Goal: Task Accomplishment & Management: Complete application form

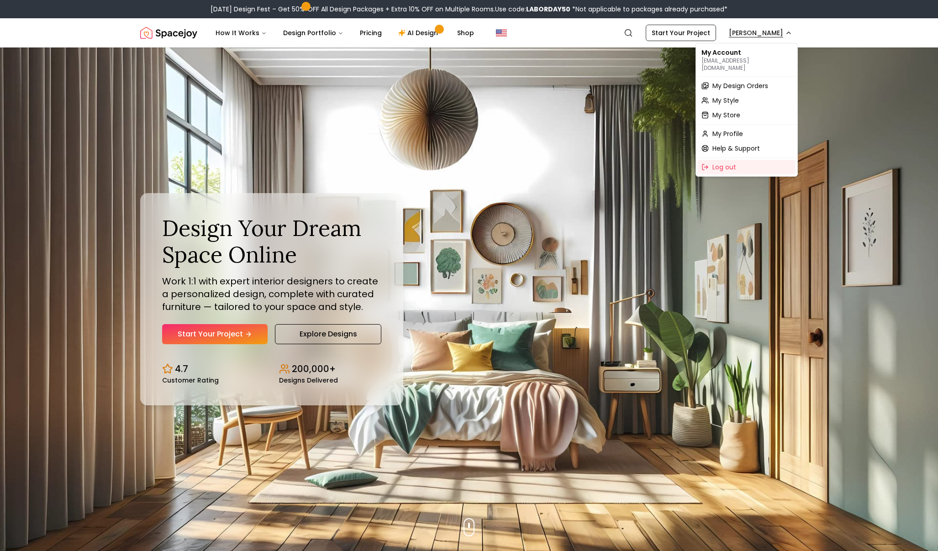
click at [745, 81] on span "My Design Orders" at bounding box center [740, 85] width 56 height 9
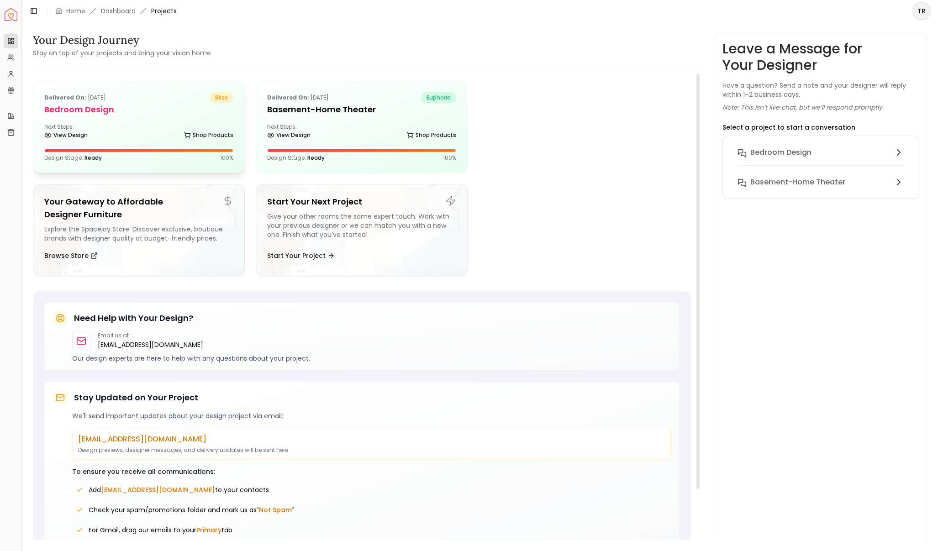
click at [131, 131] on div "Next Steps: View Design Shop Products" at bounding box center [138, 132] width 189 height 18
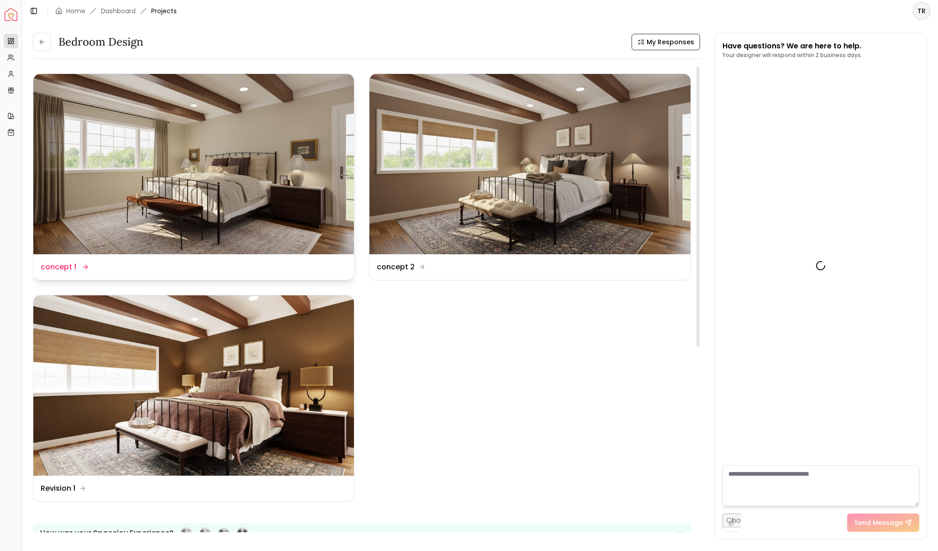
scroll to position [876, 0]
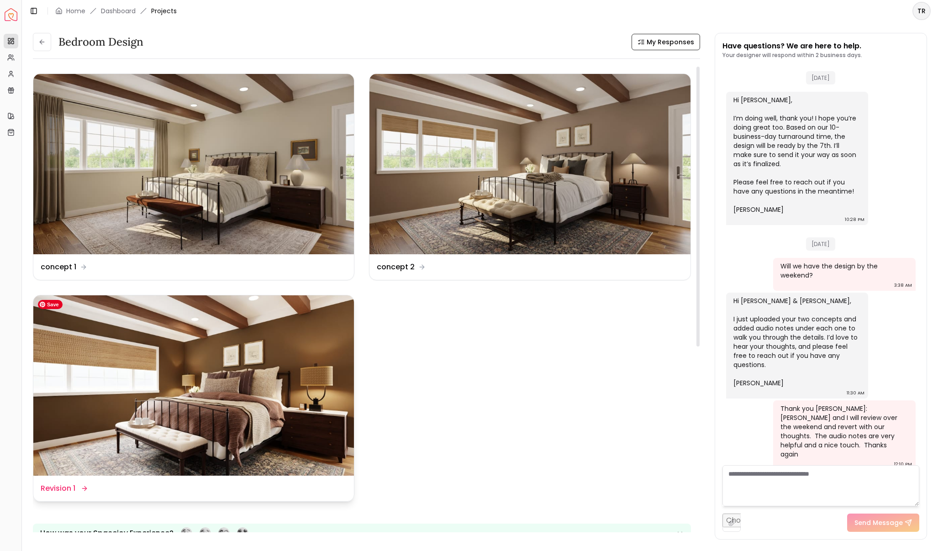
click at [291, 402] on img at bounding box center [193, 385] width 321 height 180
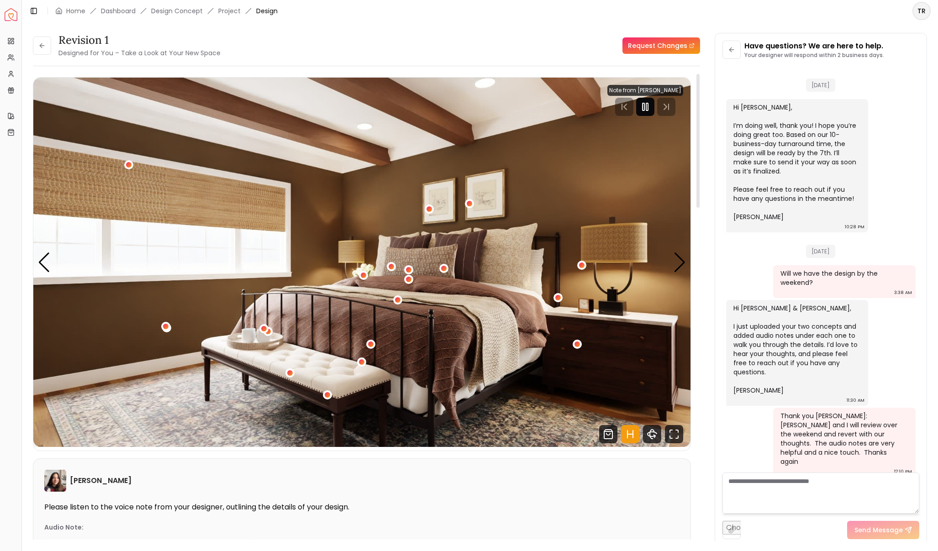
click at [646, 107] on rect "Pause" at bounding box center [647, 106] width 2 height 7
click at [41, 44] on icon at bounding box center [41, 45] width 2 height 4
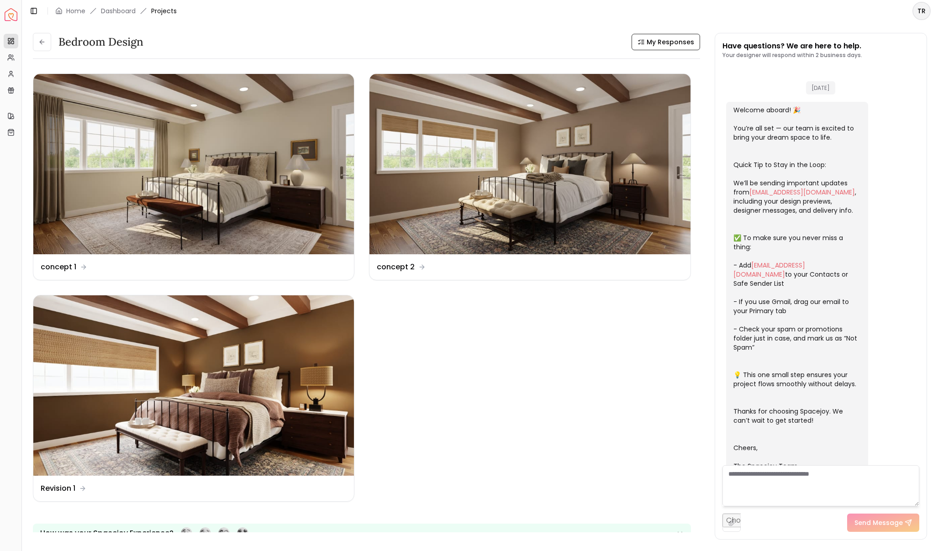
scroll to position [876, 0]
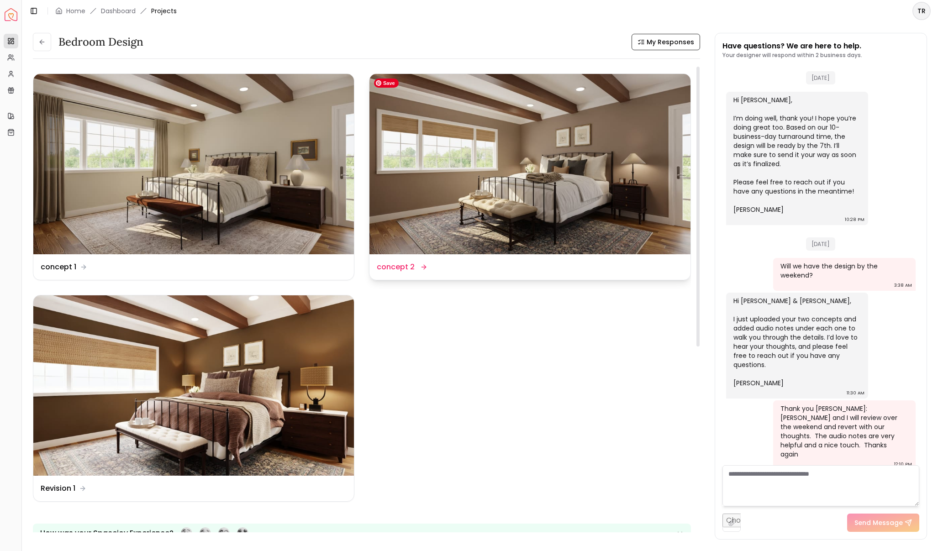
click at [415, 191] on img at bounding box center [529, 164] width 321 height 180
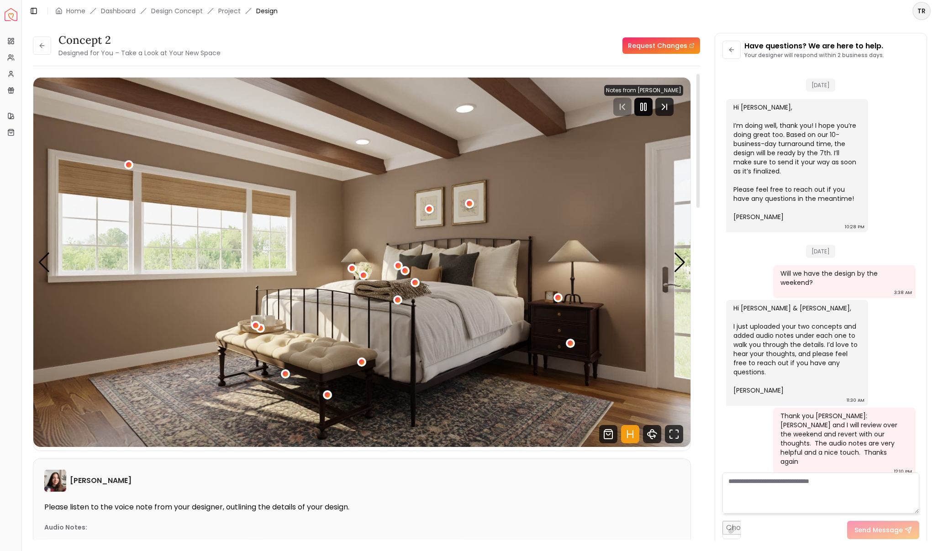
click at [643, 105] on icon "Pause" at bounding box center [643, 106] width 11 height 11
click at [41, 44] on icon at bounding box center [41, 45] width 7 height 7
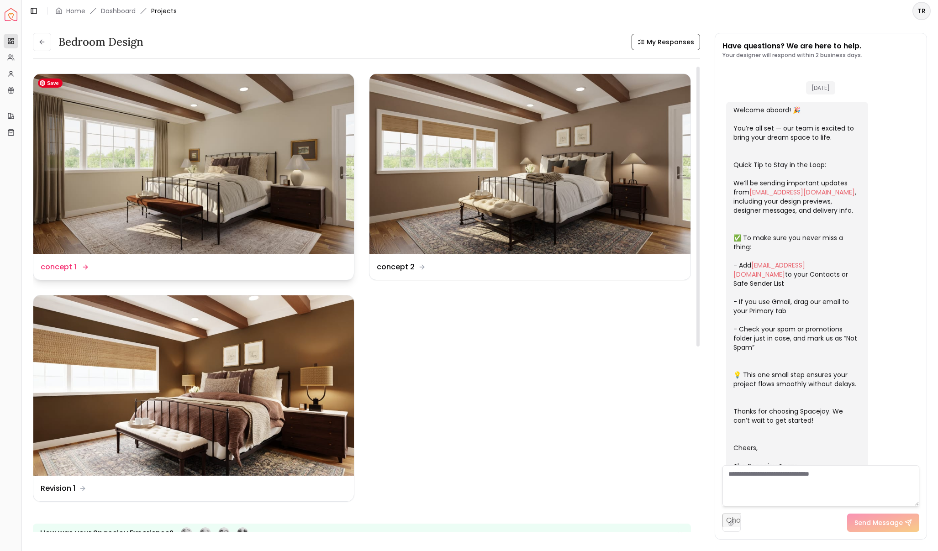
scroll to position [876, 0]
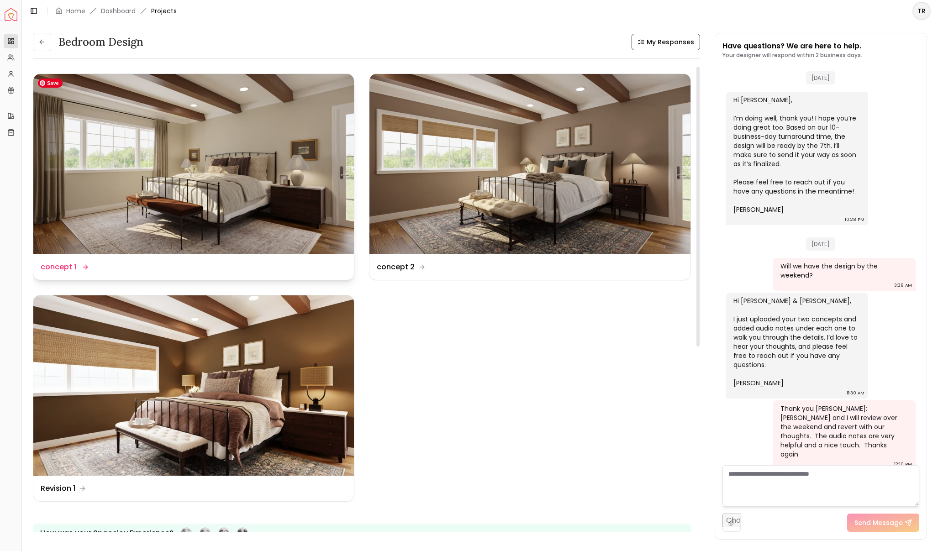
click at [289, 210] on img at bounding box center [193, 164] width 321 height 180
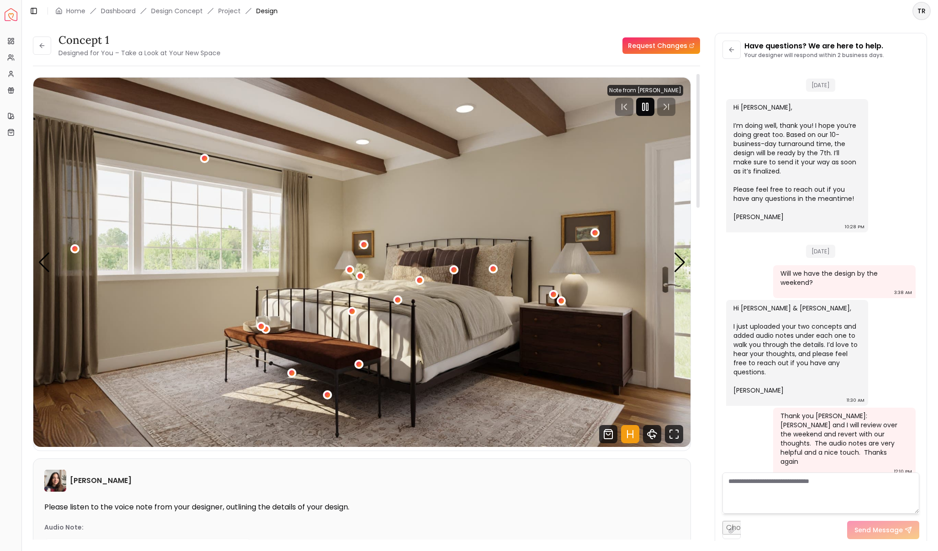
click at [644, 105] on rect "Pause" at bounding box center [644, 106] width 2 height 7
click at [41, 47] on icon at bounding box center [41, 45] width 7 height 7
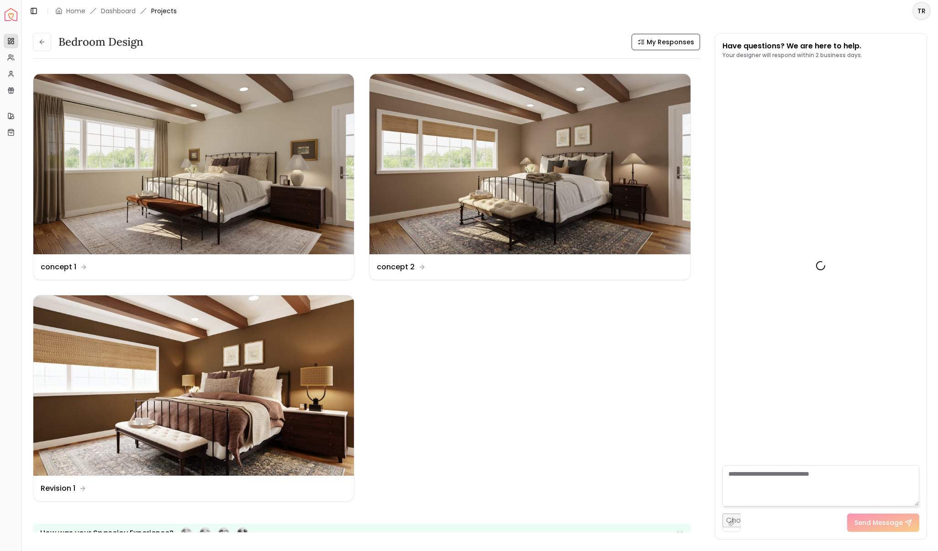
scroll to position [876, 0]
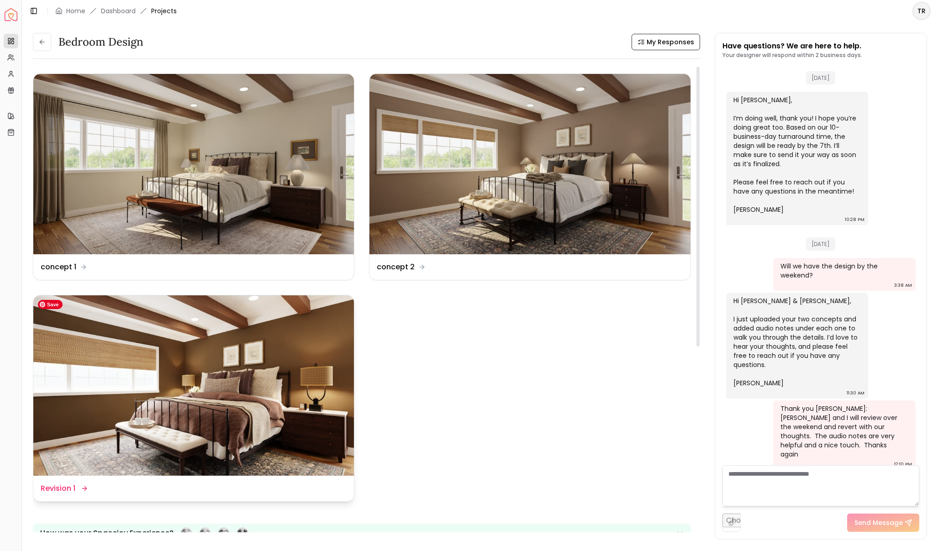
click at [182, 349] on img at bounding box center [193, 385] width 321 height 180
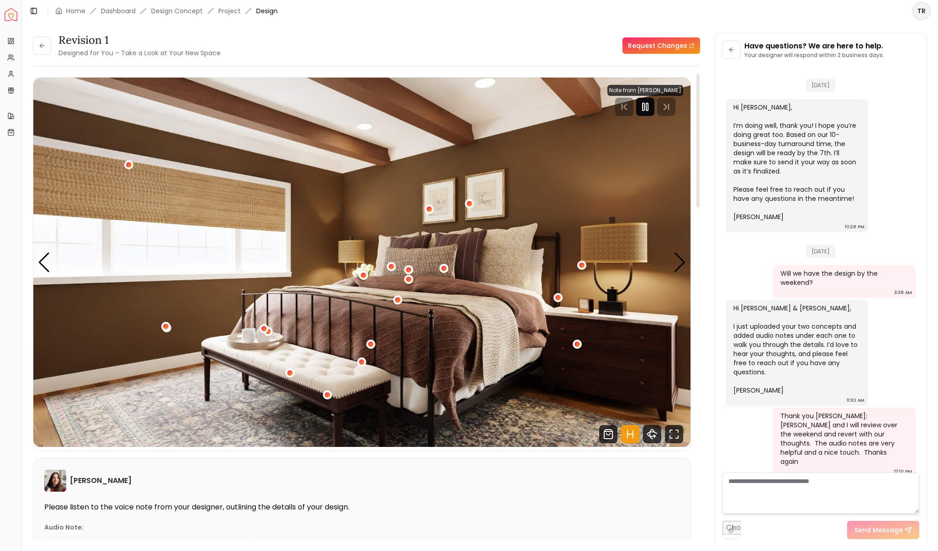
click at [647, 105] on rect "Pause" at bounding box center [647, 106] width 2 height 7
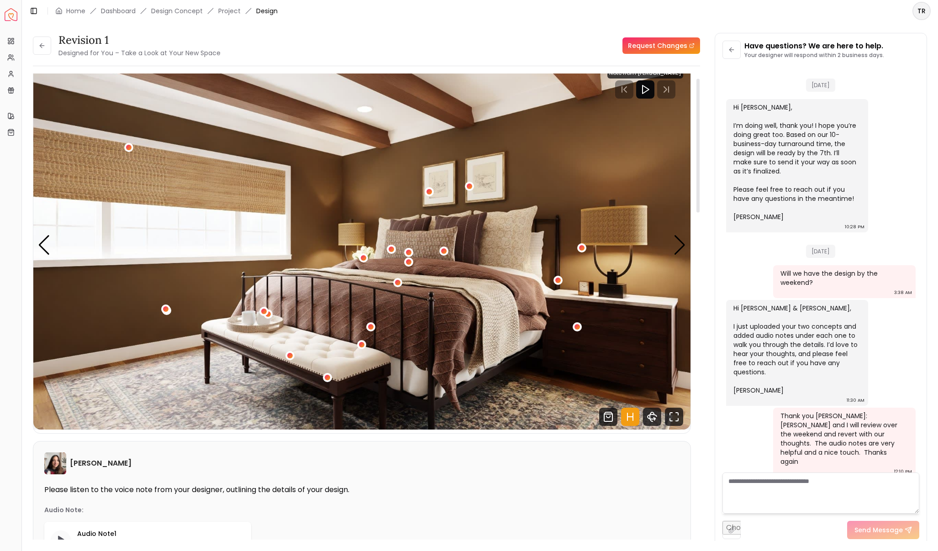
scroll to position [16, 0]
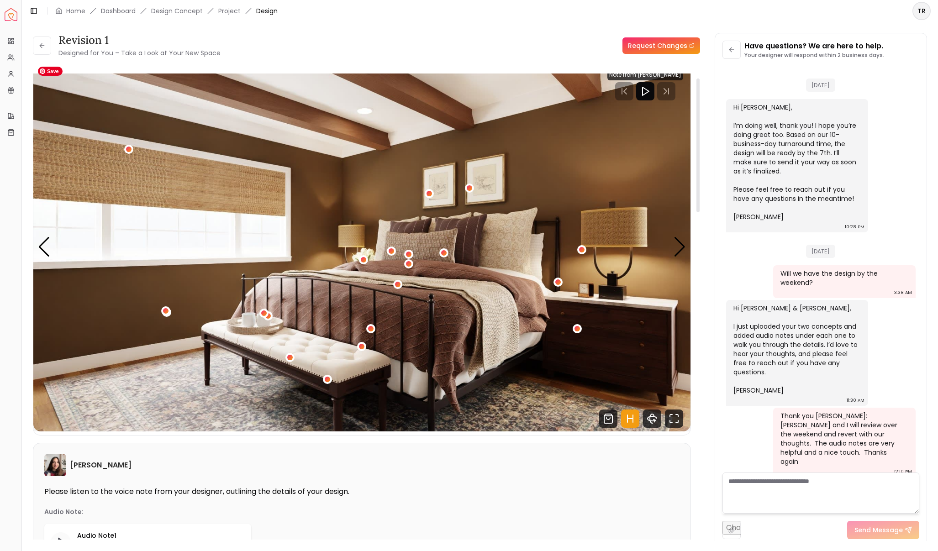
click at [585, 162] on img "1 / 6" at bounding box center [361, 246] width 657 height 369
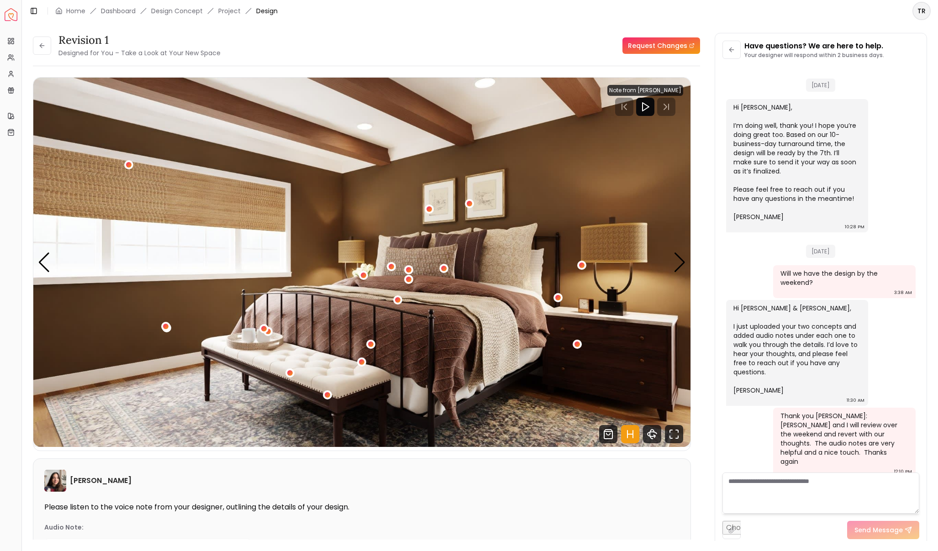
click at [668, 48] on link "Request Changes" at bounding box center [661, 45] width 78 height 16
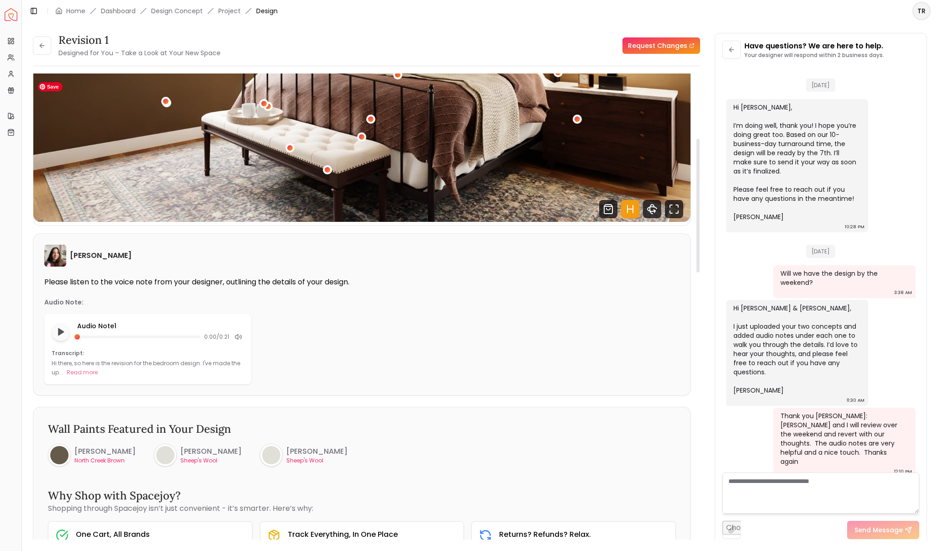
scroll to position [226, 0]
